Goal: Transaction & Acquisition: Book appointment/travel/reservation

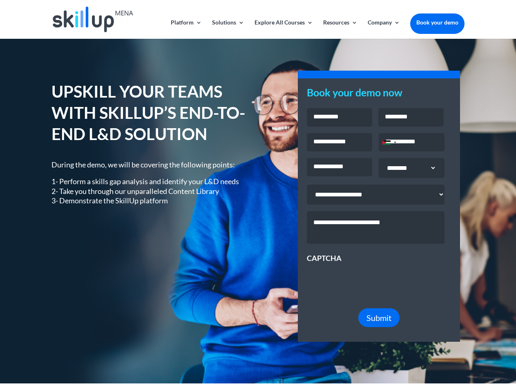
click at [258, 196] on div "UPSKILL YOUR TEAMS WITH SKILLUP’S END-TO-END L&D SOLUTION During the demo, we w…" at bounding box center [257, 211] width 413 height 283
click at [228, 29] on link "Solutions" at bounding box center [228, 29] width 32 height 19
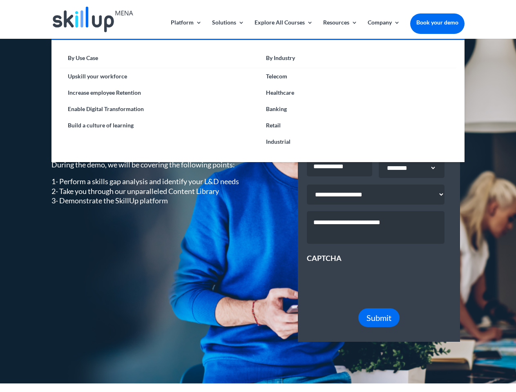
click at [283, 29] on link "Explore All Courses" at bounding box center [284, 29] width 58 height 19
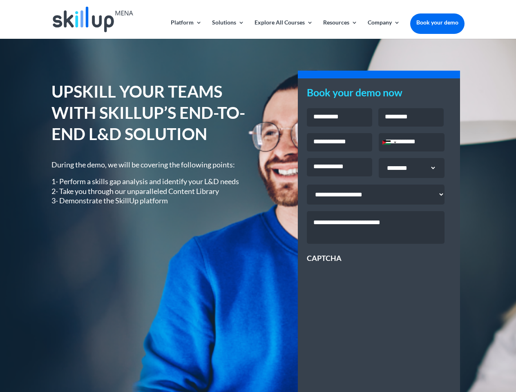
click at [340, 29] on link "Resources" at bounding box center [340, 29] width 34 height 19
click at [384, 29] on link "Company" at bounding box center [384, 29] width 32 height 19
click at [389, 143] on div "Jordan +962" at bounding box center [386, 143] width 8 height 4
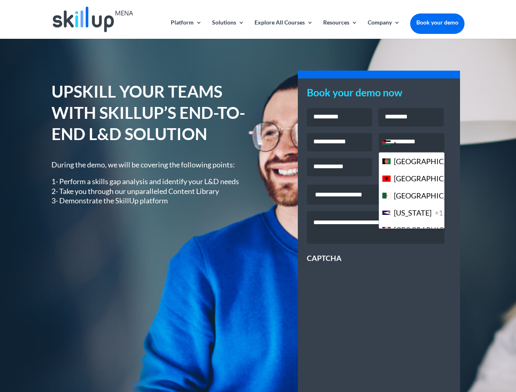
scroll to position [2230, 0]
